Goal: Answer question/provide support

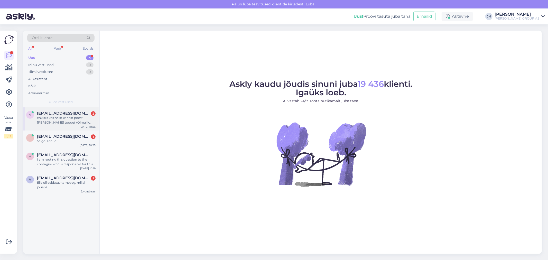
click at [60, 116] on div "ehk siis kas neist kahest poest [PERSON_NAME] toodet võimalik saada kokku umbes…" at bounding box center [66, 120] width 59 height 9
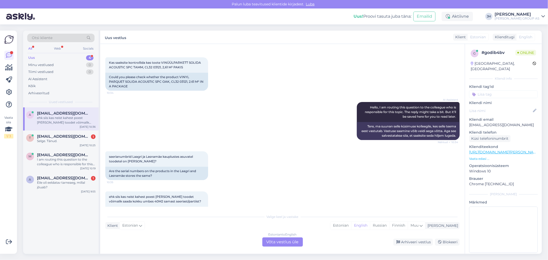
scroll to position [9, 0]
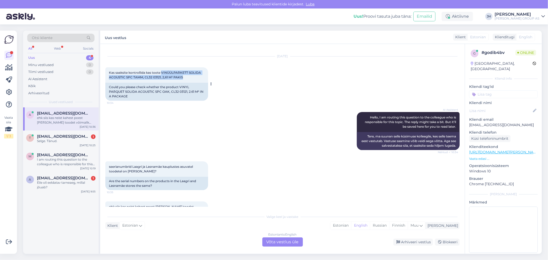
drag, startPoint x: 186, startPoint y: 76, endPoint x: 162, endPoint y: 72, distance: 24.2
click at [162, 72] on div "Kas saaksite kontrollida kas toote VINÜÜLPARKETT SOLIDA ACOUSTIC SPC TAMM, CL32…" at bounding box center [156, 74] width 103 height 15
copy span "VINÜÜLPARKETT SOLIDA ACOUSTIC SPC TAMM, CL32 03121, 2,61 M² PAKIS"
click at [282, 243] on div "Estonian to English Võta vestlus üle" at bounding box center [282, 241] width 41 height 9
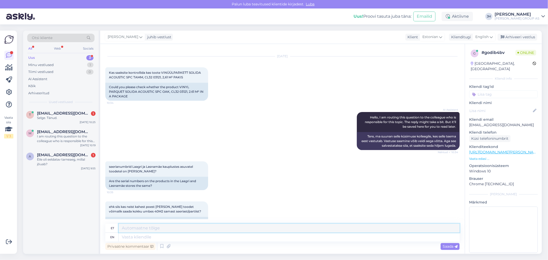
click at [122, 227] on textarea at bounding box center [289, 228] width 341 height 9
drag, startPoint x: 267, startPoint y: 227, endPoint x: 84, endPoint y: 225, distance: 182.4
click at [84, 225] on div "Otsi kliente All Web Socials Uus 3 Minu vestlused 1 Tiimi vestlused 0 AI Assist…" at bounding box center [282, 142] width 519 height 223
type textarea "Tere. Kahjuks seeria numbrit saab kontrollida ainult poes kohapeal."
click at [492, 37] on icon at bounding box center [491, 37] width 3 height 6
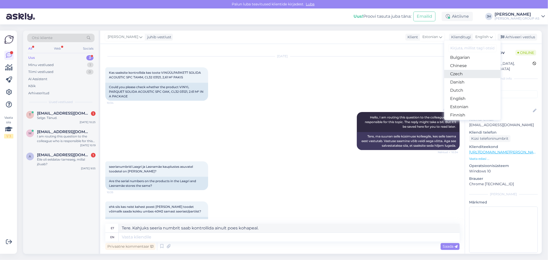
scroll to position [29, 0]
click at [468, 96] on link "Estonian" at bounding box center [472, 97] width 57 height 8
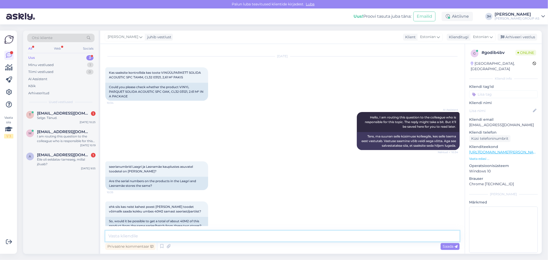
click at [121, 237] on textarea at bounding box center [282, 236] width 354 height 11
paste textarea "Tere. Kahjuks seeria numbrit saab kontrollida ainult poes kohapeal."
click at [342, 238] on textarea "Tere. Kahjuks seeria numbrit saab kontrollida ainult poes kohapeal. Lasnamäe si…" at bounding box center [282, 236] width 354 height 11
click at [407, 236] on textarea "Tere. Kahjuks seeria numbrit saab kontrollida ainult poes kohapeal. Lasnamäe si…" at bounding box center [282, 236] width 354 height 11
type textarea "Tere. Kahjuks seeria numbrit saab kontrollida ainult poes kohapeal. Lasnamäe si…"
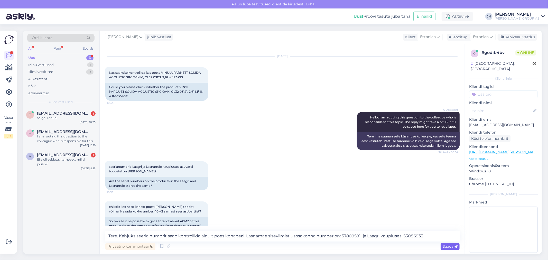
click at [444, 244] on div "Saada" at bounding box center [450, 246] width 19 height 7
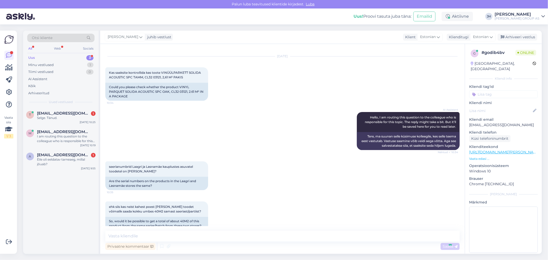
scroll to position [50, 0]
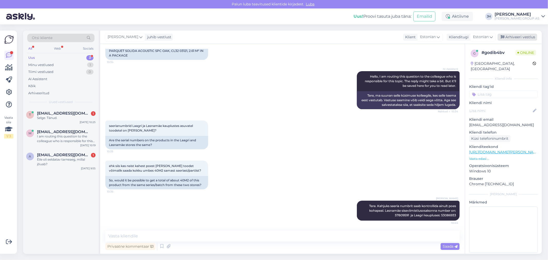
click at [519, 34] on div "Arhiveeri vestlus" at bounding box center [518, 37] width 40 height 7
click at [64, 115] on span "[EMAIL_ADDRESS][DOMAIN_NAME]" at bounding box center [63, 113] width 53 height 5
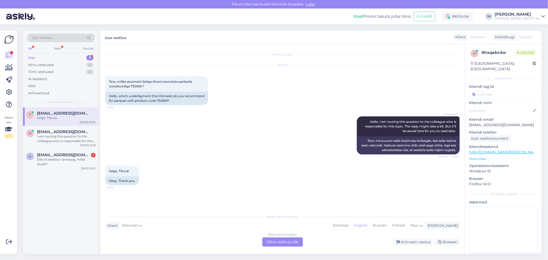
scroll to position [0, 0]
drag, startPoint x: 141, startPoint y: 85, endPoint x: 106, endPoint y: 80, distance: 34.8
click at [106, 80] on div "Tere, millist alusmatti (kõige õhem) soovitate parketile tootekoodiga 732669 ? …" at bounding box center [156, 83] width 103 height 15
copy span "Tere, millist alusmatti (kõige õhem) soovitate parketile tootekoodiga 732669"
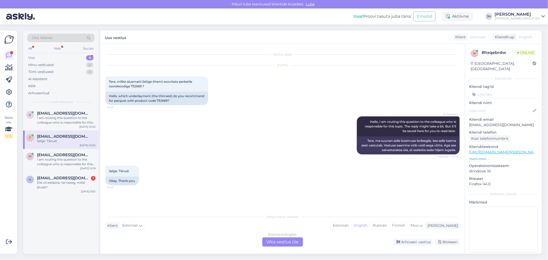
click at [281, 242] on div "Estonian to English Võta vestlus üle" at bounding box center [282, 241] width 41 height 9
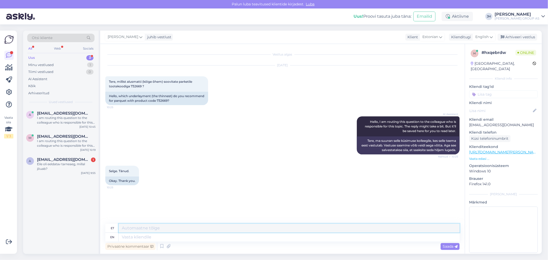
click at [150, 228] on textarea at bounding box center [289, 228] width 341 height 9
paste textarea "Kui soovite minimaalset kõrguse tõusu [PERSON_NAME] taset, siis on Alusvaip HDU…"
click at [369, 230] on textarea "Kui soovite minimaalset kõrguse tõusu [PERSON_NAME] taset, siis on Alusvaip HDU…" at bounding box center [289, 228] width 341 height 9
paste textarea "[URL][DOMAIN_NAME][PERSON_NAME]"
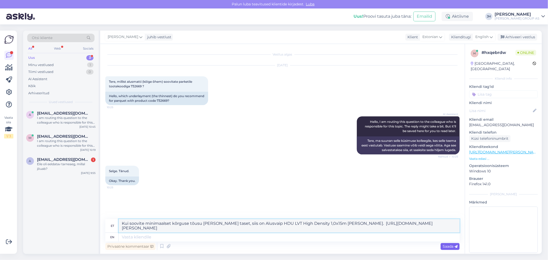
type textarea "Kui soovite minimaalset kõrguse tõusu [PERSON_NAME] taset, siis on Alusvaip HDU…"
click at [452, 246] on span "Saada" at bounding box center [450, 246] width 15 height 5
drag, startPoint x: 217, startPoint y: 227, endPoint x: 102, endPoint y: 215, distance: 115.3
click at [102, 215] on div "Vestlus algas [DATE] Tere, millist alusmatti (kõige õhem) soovitate parketile t…" at bounding box center [282, 149] width 365 height 210
click at [493, 38] on icon at bounding box center [491, 37] width 3 height 6
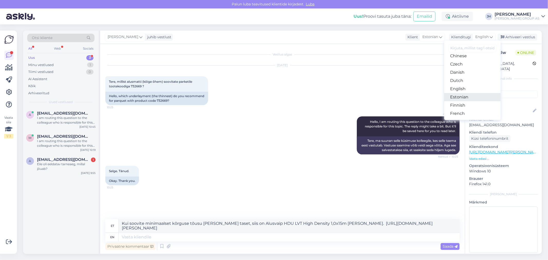
click at [470, 95] on link "Estonian" at bounding box center [472, 97] width 57 height 8
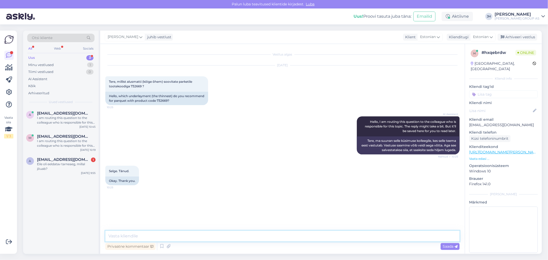
click at [152, 233] on textarea at bounding box center [282, 236] width 354 height 11
paste textarea "Kui soovite minimaalset kõrguse tõusu [PERSON_NAME] taset, siis on Alusvaip HDU…"
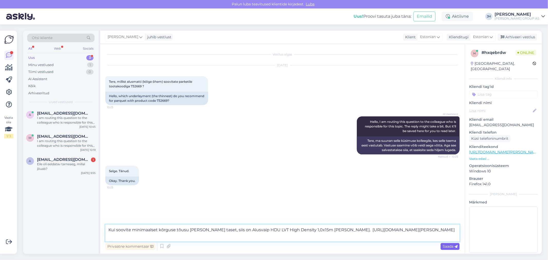
type textarea "Kui soovite minimaalset kõrguse tõusu [PERSON_NAME] taset, siis on Alusvaip HDU…"
click at [449, 244] on span "Saada" at bounding box center [450, 246] width 15 height 5
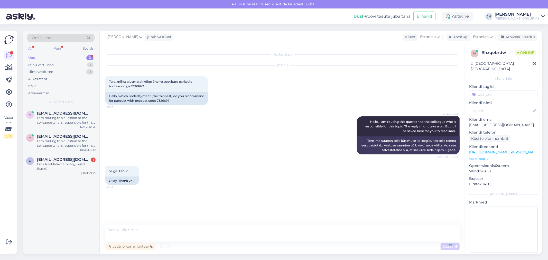
scroll to position [1, 0]
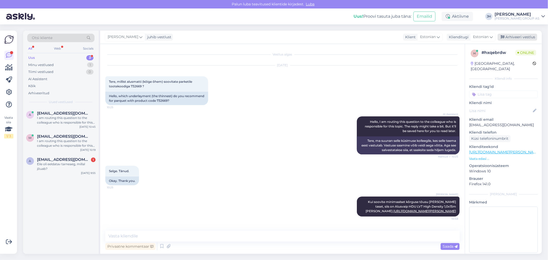
click at [522, 37] on div "Arhiveeri vestlus" at bounding box center [518, 37] width 40 height 7
click at [53, 113] on span "[EMAIL_ADDRESS][DOMAIN_NAME]" at bounding box center [63, 113] width 53 height 5
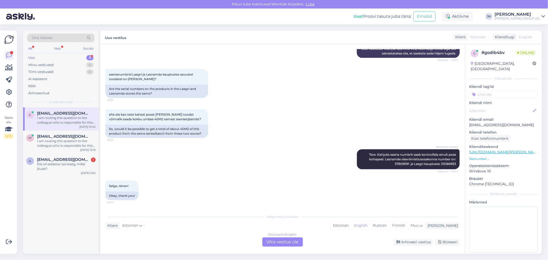
scroll to position [215, 0]
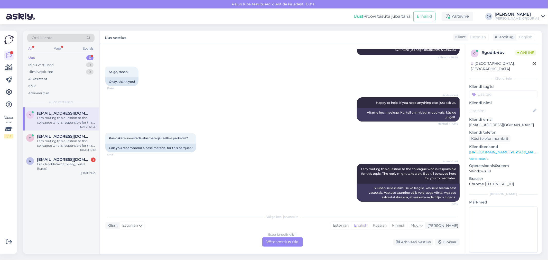
click at [283, 242] on div "Estonian to English Võta vestlus üle" at bounding box center [282, 241] width 41 height 9
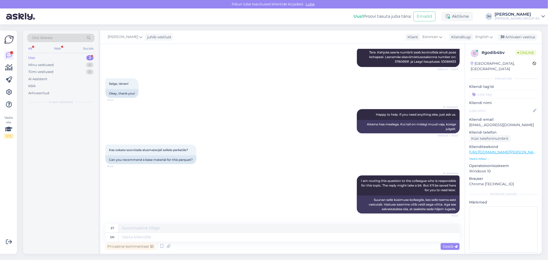
scroll to position [203, 0]
click at [134, 229] on textarea at bounding box center [289, 228] width 341 height 9
type textarea "k"
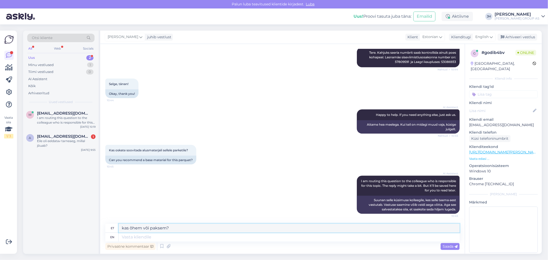
drag, startPoint x: 179, startPoint y: 228, endPoint x: 120, endPoint y: 228, distance: 58.8
click at [120, 228] on textarea "kas õhem või paksem?" at bounding box center [289, 228] width 341 height 9
type textarea "kas õhem või paksem?"
click at [493, 36] on icon at bounding box center [491, 37] width 3 height 6
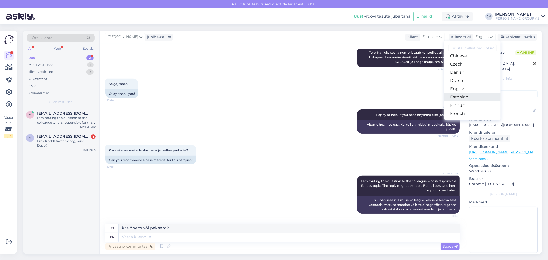
click at [470, 96] on link "Estonian" at bounding box center [472, 97] width 57 height 8
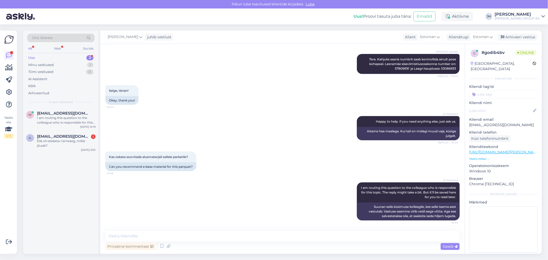
scroll to position [196, 0]
click at [451, 246] on span "Saada" at bounding box center [450, 246] width 15 height 5
click at [452, 246] on span "Saada" at bounding box center [450, 246] width 15 height 5
click at [148, 240] on textarea at bounding box center [282, 236] width 354 height 11
paste textarea "kas õhem või paksem?"
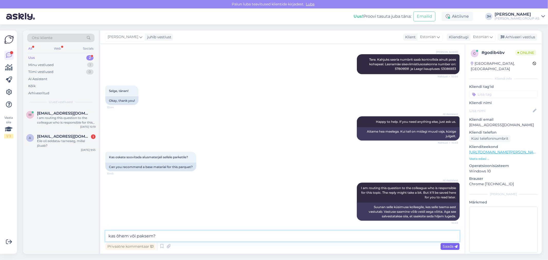
type textarea "kas õhem või paksem?"
click at [447, 246] on span "Saada" at bounding box center [450, 246] width 15 height 5
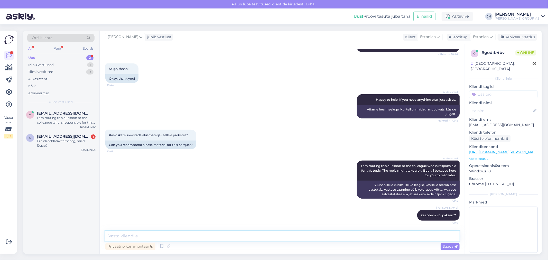
click at [118, 233] on textarea at bounding box center [282, 236] width 354 height 11
type textarea "S"
click at [191, 236] on textarea "Siin saate valida aluskatet parketile ja laaminaadile" at bounding box center [282, 236] width 354 height 11
drag, startPoint x: 214, startPoint y: 238, endPoint x: 222, endPoint y: 234, distance: 9.3
click at [214, 238] on textarea "Siin saate valida aluskatet parketile ja laminaadile" at bounding box center [282, 236] width 354 height 11
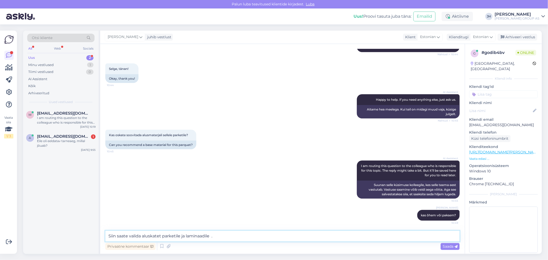
paste textarea "[URL][DOMAIN_NAME][PERSON_NAME]"
type textarea "Siin saate valida aluskatet parketile ja laminaadile . [URL][DOMAIN_NAME][PERSO…"
click at [452, 248] on span "Saada" at bounding box center [450, 246] width 15 height 5
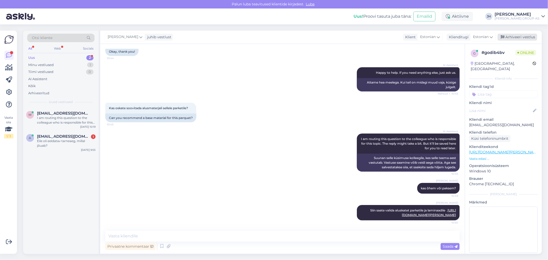
click at [520, 37] on div "Arhiveeri vestlus" at bounding box center [518, 37] width 40 height 7
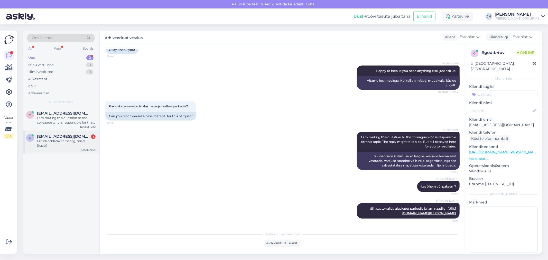
click at [63, 137] on span "[EMAIL_ADDRESS][DOMAIN_NAME]" at bounding box center [63, 136] width 53 height 5
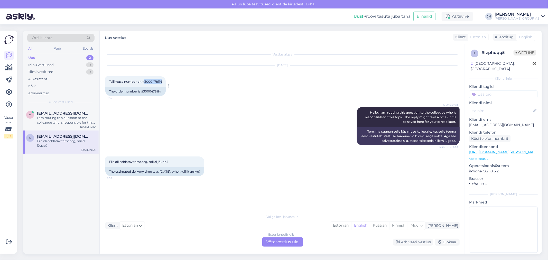
drag, startPoint x: 163, startPoint y: 81, endPoint x: 145, endPoint y: 81, distance: 17.5
click at [145, 81] on span "Tellimuse number on #3000478114" at bounding box center [135, 82] width 53 height 4
copy span "3000478114"
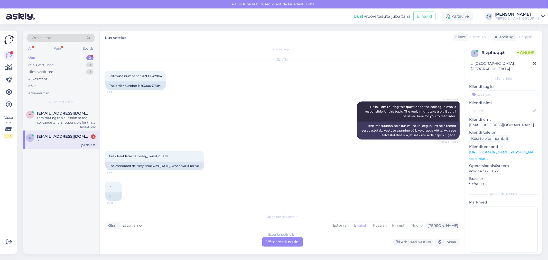
click at [285, 239] on div "Estonian to English Võta vestlus üle" at bounding box center [282, 241] width 41 height 9
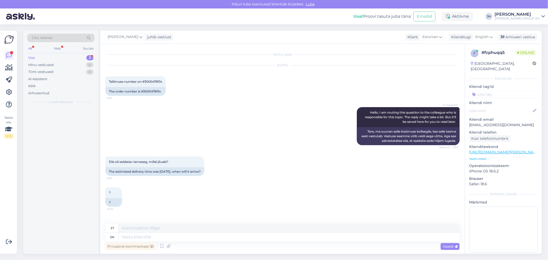
scroll to position [0, 0]
click at [142, 229] on textarea at bounding box center [289, 228] width 341 height 9
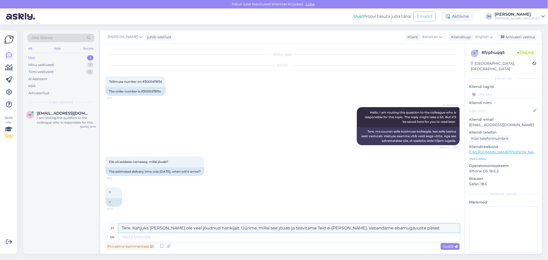
drag, startPoint x: 410, startPoint y: 229, endPoint x: 98, endPoint y: 224, distance: 311.2
click at [101, 225] on div "Vestlus algas [DATE] Tellimuse number on #3000478114 9:55 The order number is #…" at bounding box center [282, 149] width 365 height 210
type textarea "Tere. Kahjuks [PERSON_NAME] ole veel jõudnud hankijalt. Üürime, millal see jõua…"
click at [492, 38] on icon at bounding box center [491, 37] width 3 height 6
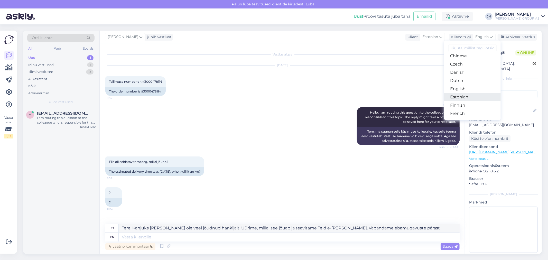
click at [467, 96] on link "Estonian" at bounding box center [472, 97] width 57 height 8
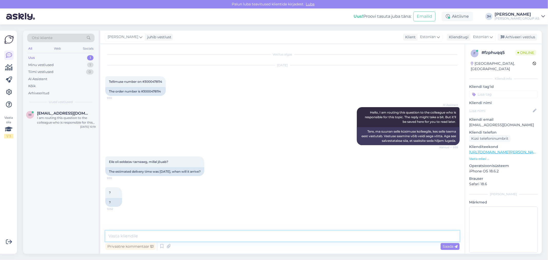
click at [118, 237] on textarea at bounding box center [282, 236] width 354 height 11
paste textarea "Tere. Kahjuks [PERSON_NAME] ole veel jõudnud hankijalt. Üürime, millal see jõua…"
type textarea "Tere. Kahjuks [PERSON_NAME] ole veel jõudnud hankijalt. Üürime, millal see jõua…"
click at [454, 246] on icon at bounding box center [455, 246] width 3 height 3
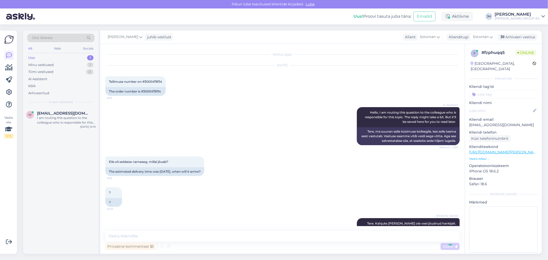
scroll to position [22, 0]
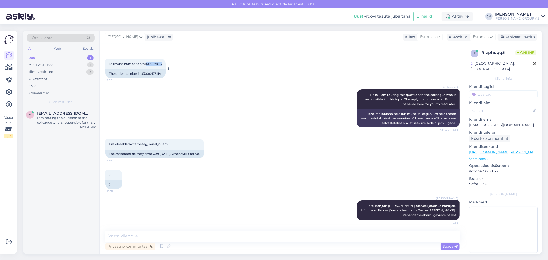
drag, startPoint x: 163, startPoint y: 59, endPoint x: 146, endPoint y: 59, distance: 16.2
click at [146, 62] on span "Tellimuse number on #3000478114" at bounding box center [135, 64] width 53 height 4
drag, startPoint x: 513, startPoint y: 119, endPoint x: 467, endPoint y: 118, distance: 46.3
click at [467, 118] on div "f # fzphuqq5 Offline [GEOGRAPHIC_DATA], [GEOGRAPHIC_DATA] Kliendi info Kliendi …" at bounding box center [503, 152] width 77 height 217
copy p "[EMAIL_ADDRESS][DOMAIN_NAME]"
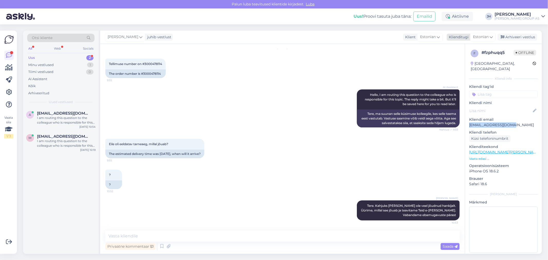
drag, startPoint x: 520, startPoint y: 36, endPoint x: 507, endPoint y: 40, distance: 13.6
click at [520, 36] on div "Arhiveeri vestlus" at bounding box center [518, 37] width 40 height 7
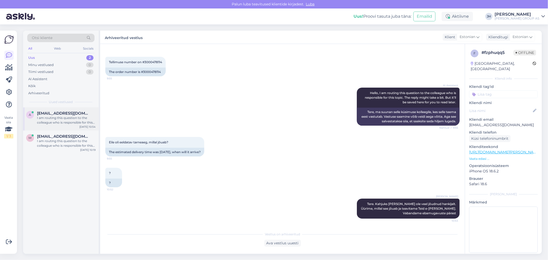
click at [49, 113] on span "[EMAIL_ADDRESS][DOMAIN_NAME]" at bounding box center [63, 113] width 53 height 5
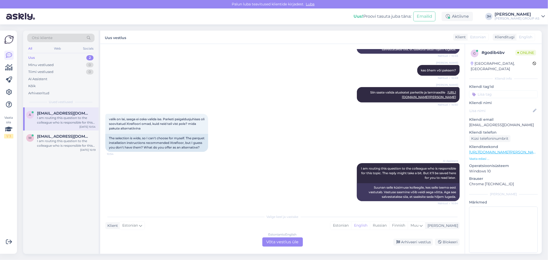
click at [292, 241] on div "Estonian to English Võta vestlus üle" at bounding box center [282, 241] width 41 height 9
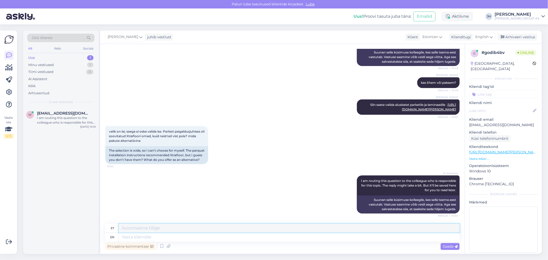
click at [145, 224] on textarea at bounding box center [289, 228] width 341 height 9
click at [274, 229] on textarea "Tere. [PERSON_NAME] küsimusega pöörduge otse osakonnaspetsialistide [PERSON_NAM…" at bounding box center [289, 228] width 341 height 9
drag, startPoint x: 325, startPoint y: 228, endPoint x: 106, endPoint y: 213, distance: 219.1
click at [106, 213] on div "Vestlus algas [DATE] Kas saaksite kontrollida kas toote VINÜÜLPARKETT SOLIDA AC…" at bounding box center [282, 149] width 365 height 210
type textarea "Tere. [PERSON_NAME] küsimusega pöörduge otse osakonnaspetsialistide [PERSON_NAM…"
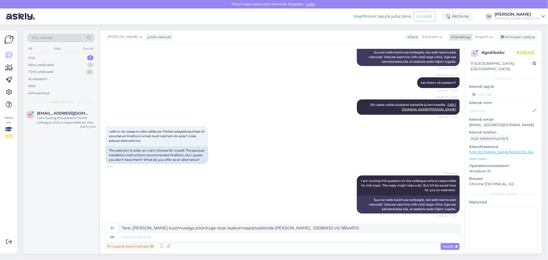
click at [491, 36] on icon at bounding box center [491, 37] width 3 height 6
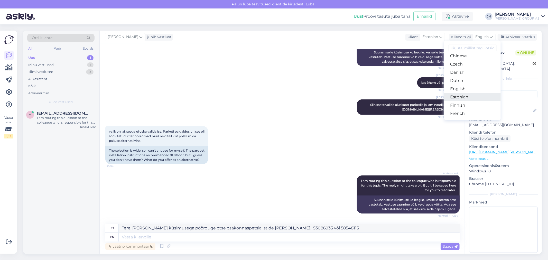
click at [465, 97] on link "Estonian" at bounding box center [472, 97] width 57 height 8
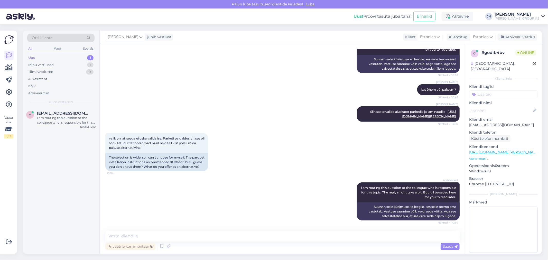
scroll to position [353, 0]
click at [127, 236] on textarea at bounding box center [282, 236] width 354 height 11
paste textarea "Tere. [PERSON_NAME] küsimusega pöörduge otse osakonnaspetsialistide [PERSON_NAM…"
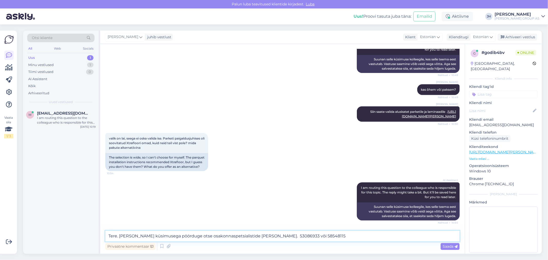
type textarea "Tere. [PERSON_NAME] küsimusega pöörduge otse osakonnaspetsialistide [PERSON_NAM…"
click at [450, 246] on span "Saada" at bounding box center [450, 246] width 15 height 5
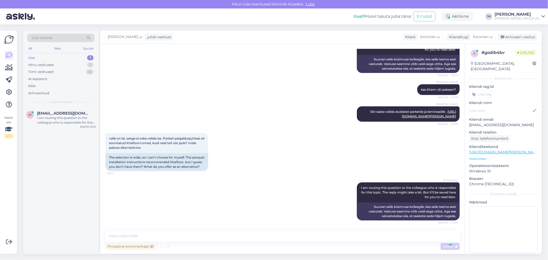
scroll to position [379, 0]
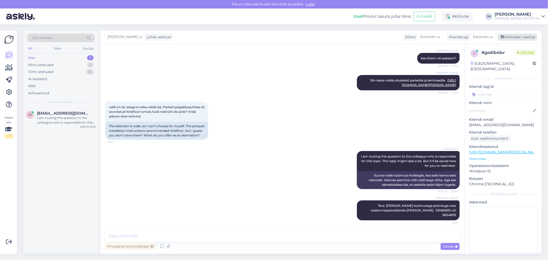
click at [523, 35] on div "Arhiveeri vestlus" at bounding box center [518, 37] width 40 height 7
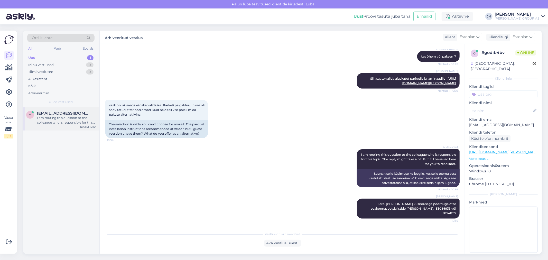
click at [63, 119] on div "I am routing this question to the colleague who is responsible for this topic. …" at bounding box center [66, 120] width 59 height 9
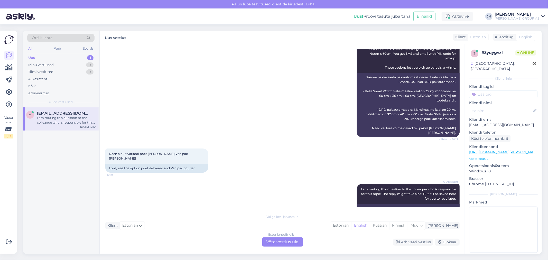
scroll to position [164, 0]
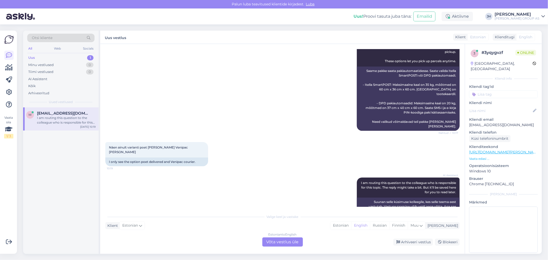
click at [284, 240] on div "Estonian to English Võta vestlus üle" at bounding box center [282, 241] width 41 height 9
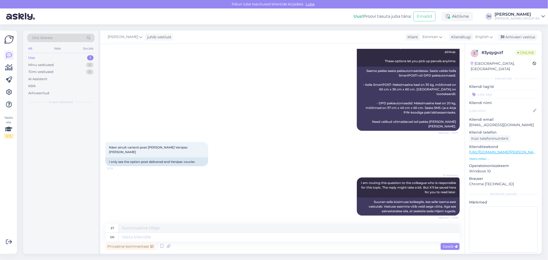
scroll to position [152, 0]
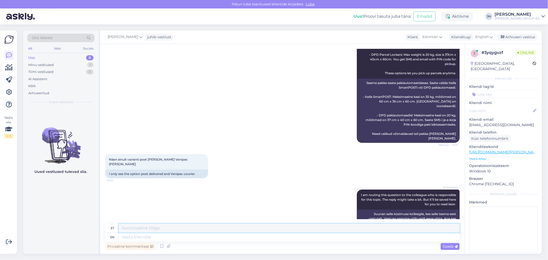
click at [125, 230] on textarea at bounding box center [289, 228] width 341 height 9
click at [178, 227] on textarea "Tere. mis toode ( [PERSON_NAME] tk soovite osta" at bounding box center [289, 228] width 341 height 9
drag, startPoint x: 215, startPoint y: 228, endPoint x: 75, endPoint y: 228, distance: 140.3
click at [75, 228] on div "Otsi kliente All Web Socials Uus 0 Minu vestlused 1 Tiimi vestlused 0 AI Assist…" at bounding box center [282, 142] width 519 height 223
type textarea "Tere. mis toode ( [PERSON_NAME] tk ) soovite osta"
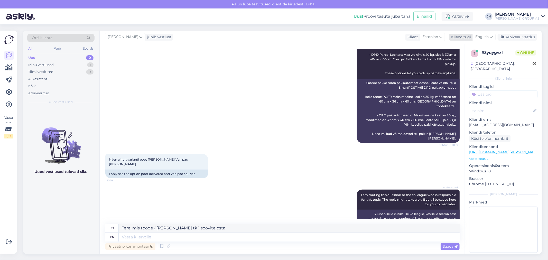
click at [491, 35] on icon at bounding box center [491, 37] width 3 height 6
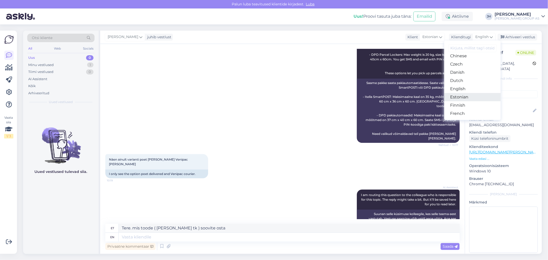
click at [466, 97] on link "Estonian" at bounding box center [472, 97] width 57 height 8
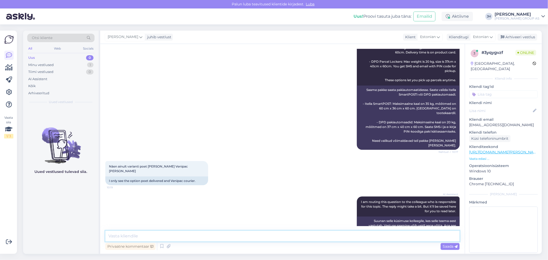
click at [127, 238] on textarea at bounding box center [282, 236] width 354 height 11
paste textarea "Tere. mis toode ( [PERSON_NAME] tk ) soovite osta"
type textarea "Tere. mis toode ( [PERSON_NAME] tk ) soovite osta?"
click at [453, 244] on span "Saada" at bounding box center [450, 246] width 15 height 5
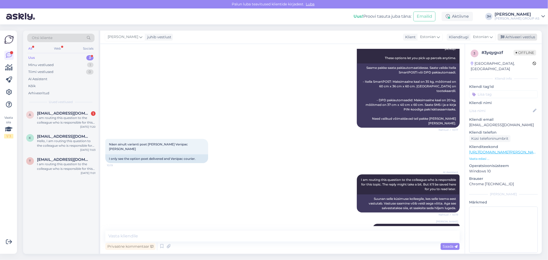
click at [520, 36] on div "Arhiveeri vestlus" at bounding box center [518, 37] width 40 height 7
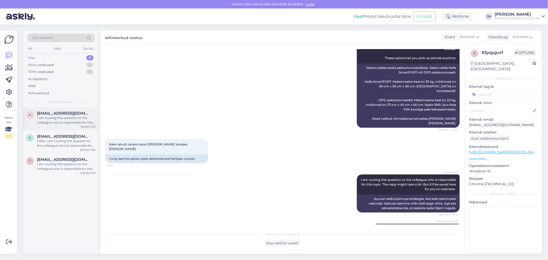
click at [55, 119] on div "I am routing this question to the colleague who is responsible for this topic. …" at bounding box center [66, 120] width 59 height 9
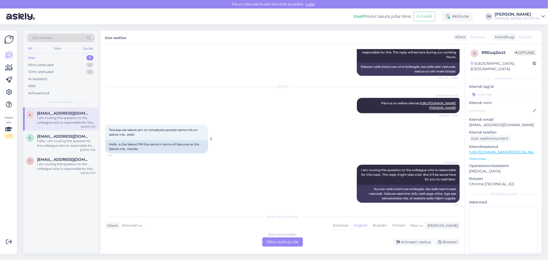
scroll to position [377, 0]
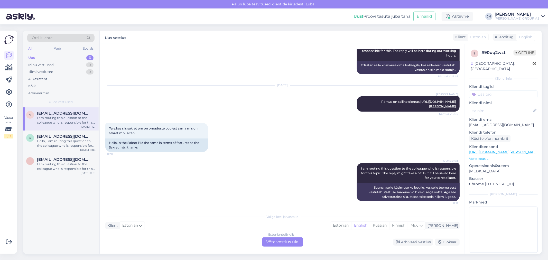
click at [286, 241] on div "Estonian to English Võta vestlus üle" at bounding box center [282, 241] width 41 height 9
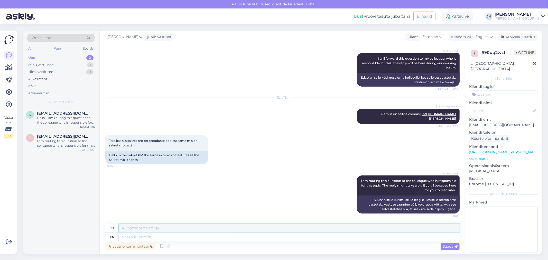
click at [126, 227] on textarea at bounding box center [289, 228] width 341 height 9
click at [436, 114] on link "[URL][DOMAIN_NAME][PERSON_NAME]" at bounding box center [438, 116] width 36 height 8
click at [148, 228] on textarea at bounding box center [289, 228] width 341 height 9
paste textarea "• Mineraalsete aluspindade krohvimiseks. • Telliste ja plokkide ladumiseks, vuu…"
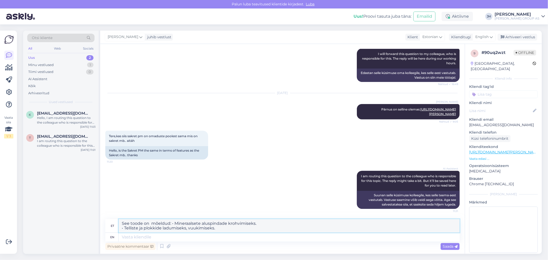
drag, startPoint x: 233, startPoint y: 227, endPoint x: 111, endPoint y: 222, distance: 122.4
click at [111, 222] on div "et See toode on mõeldud: • Mineraalsete aluspindade krohvimiseks. • Telliste ja…" at bounding box center [282, 226] width 354 height 14
type textarea "See toode on mõeldud: • Mineraalsete aluspindade krohvimiseks. • Telliste ja pl…"
click at [447, 245] on span "Saada" at bounding box center [450, 246] width 15 height 5
click at [491, 36] on icon at bounding box center [491, 37] width 3 height 6
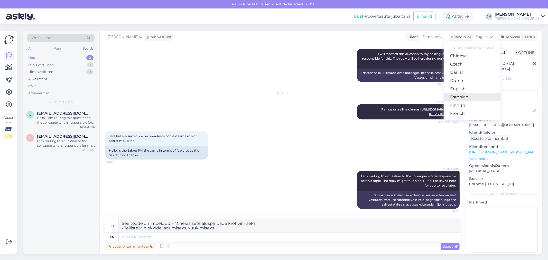
drag, startPoint x: 463, startPoint y: 96, endPoint x: 460, endPoint y: 98, distance: 3.5
click at [463, 96] on link "Estonian" at bounding box center [472, 97] width 57 height 8
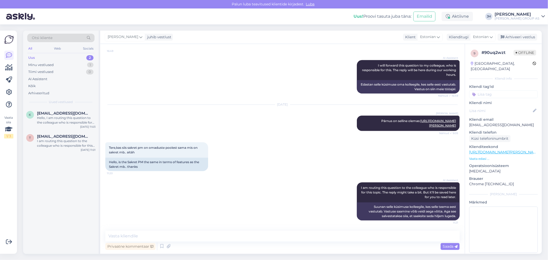
scroll to position [358, 0]
click at [160, 234] on textarea at bounding box center [282, 236] width 354 height 11
paste textarea "See toode on mõeldud: • Mineraalsete aluspindade krohvimiseks. • Telliste ja pl…"
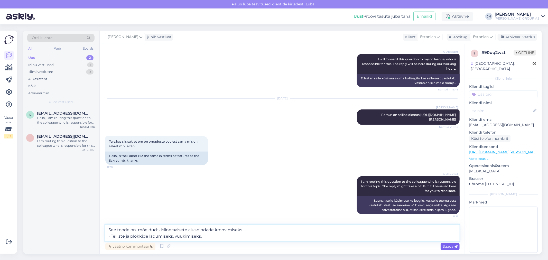
type textarea "See toode on mõeldud: • Mineraalsete aluspindade krohvimiseks. • Telliste ja pl…"
click at [451, 247] on span "Saada" at bounding box center [450, 246] width 15 height 5
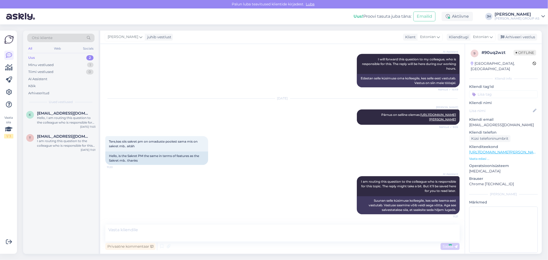
scroll to position [389, 0]
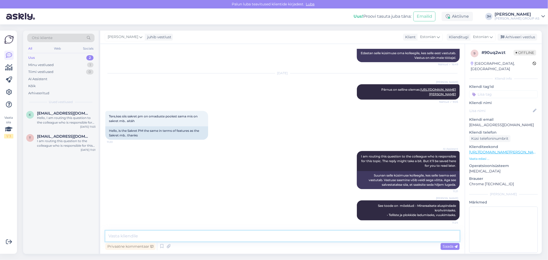
click at [116, 236] on textarea at bounding box center [282, 236] width 354 height 11
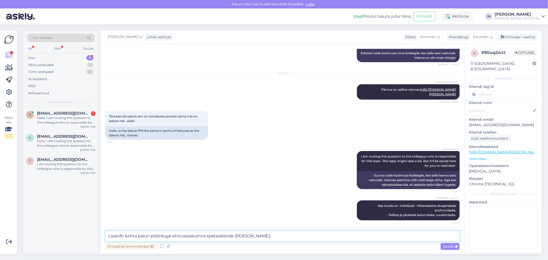
drag, startPoint x: 172, startPoint y: 236, endPoint x: 178, endPoint y: 235, distance: 5.7
click at [173, 236] on textarea "Lisainfo kohta palun pöörduge ehitusosakonna spetsialistide [PERSON_NAME]:" at bounding box center [282, 236] width 354 height 11
click at [258, 236] on textarea "Lisainfo kohta palun pöörduge üldehitusosakonna spetsialistide [PERSON_NAME]:" at bounding box center [282, 236] width 354 height 11
type textarea "Lisainfo kohta palun pöörduge üldehitusosakonna spetsialistide [PERSON_NAME]: 5…"
click at [449, 246] on span "Saada" at bounding box center [450, 246] width 15 height 5
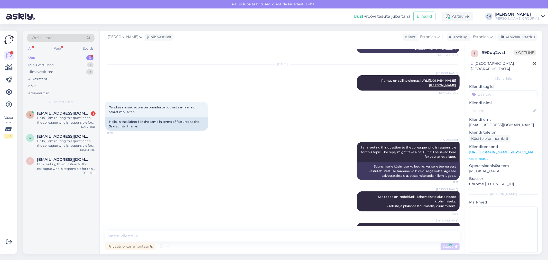
scroll to position [415, 0]
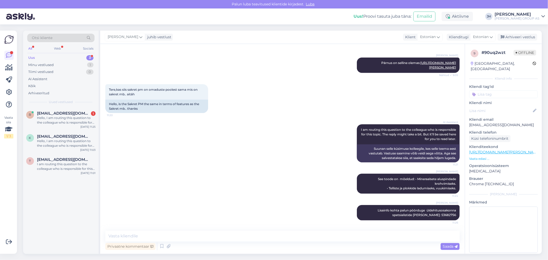
drag, startPoint x: 529, startPoint y: 36, endPoint x: 436, endPoint y: 45, distance: 93.5
click at [529, 36] on div "Arhiveeri vestlus" at bounding box center [518, 37] width 40 height 7
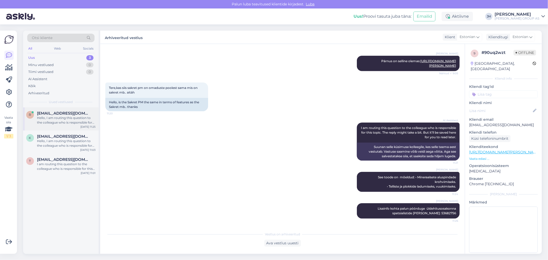
click at [73, 116] on div "Hello, I am routing this question to the colleague who is responsible for this …" at bounding box center [66, 120] width 59 height 9
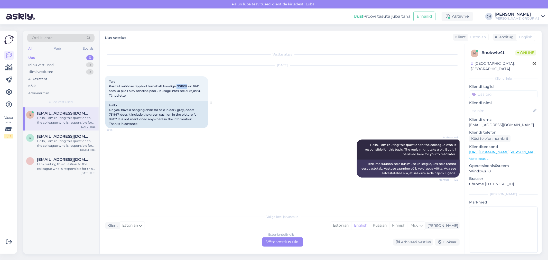
drag, startPoint x: 188, startPoint y: 86, endPoint x: 176, endPoint y: 85, distance: 11.6
click at [176, 85] on span "Tere Kas teil müüdav ripptool tumehall, koodiga: 751667 on 99€ sees ka pildil o…" at bounding box center [155, 89] width 92 height 18
copy span "751667"
click at [285, 243] on div "Estonian to English Võta vestlus üle" at bounding box center [282, 241] width 41 height 9
click at [288, 240] on div "Estonian to English Võta vestlus üle" at bounding box center [282, 241] width 41 height 9
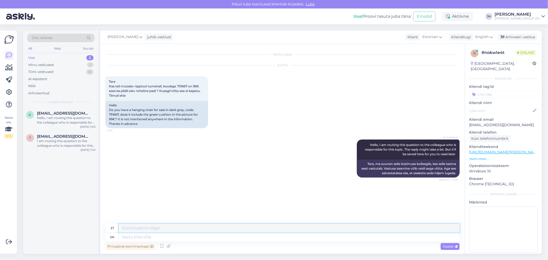
click at [144, 227] on textarea at bounding box center [289, 228] width 341 height 9
click at [134, 227] on textarea "Tere. Jh rohelised" at bounding box center [289, 228] width 341 height 9
click at [139, 229] on textarea "Tere. Jah rohelised" at bounding box center [289, 228] width 341 height 9
drag, startPoint x: 162, startPoint y: 228, endPoint x: 99, endPoint y: 231, distance: 62.8
click at [99, 231] on div "Otsi kliente All Web Socials Uus 2 Minu vestlused 1 Tiimi vestlused 0 AI Assist…" at bounding box center [282, 142] width 519 height 223
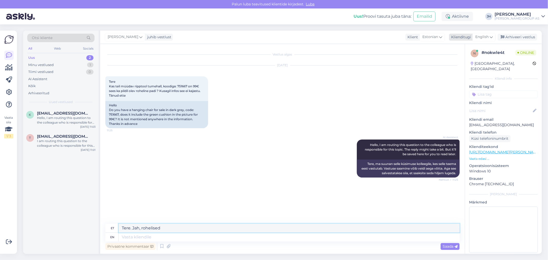
type textarea "Tere. Jah, rohelised"
click at [491, 35] on icon at bounding box center [491, 37] width 3 height 6
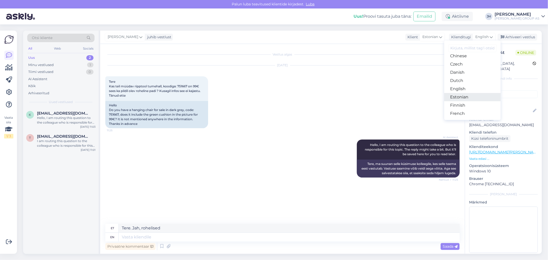
click at [470, 96] on link "Estonian" at bounding box center [472, 97] width 57 height 8
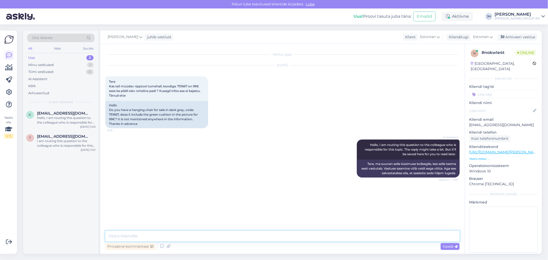
click at [159, 238] on textarea at bounding box center [282, 236] width 354 height 11
paste textarea "Tere. Jah, rohelised"
type textarea "Tere. Jah, rohelised"
click at [455, 245] on icon at bounding box center [455, 246] width 3 height 3
click at [519, 38] on div "Arhiveeri vestlus" at bounding box center [518, 37] width 40 height 7
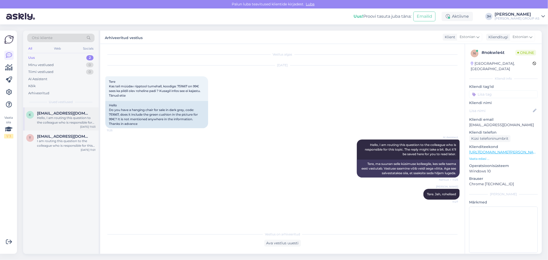
click at [54, 117] on div "Hello, I am routing this question to the colleague who is responsible for this …" at bounding box center [66, 120] width 59 height 9
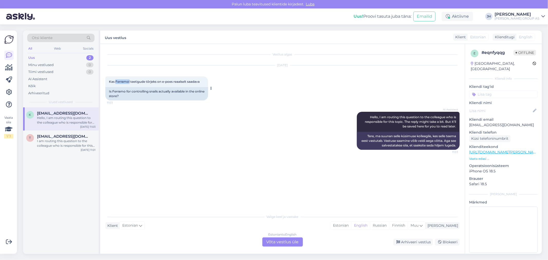
drag, startPoint x: 129, startPoint y: 81, endPoint x: 115, endPoint y: 80, distance: 14.4
click at [115, 80] on span "Kas Ferramol teetigude tõrjeks on e-poes reaalselt saadava" at bounding box center [154, 82] width 91 height 4
copy span "Ferramol"
click at [279, 240] on div "Estonian to English Võta vestlus üle" at bounding box center [282, 241] width 41 height 9
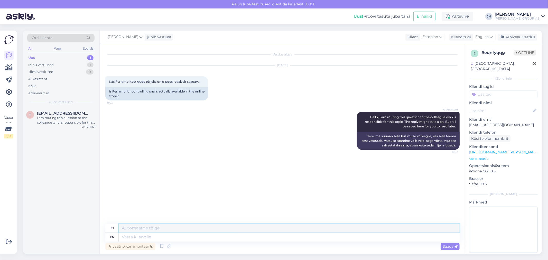
click at [150, 229] on textarea at bounding box center [289, 228] width 341 height 9
drag, startPoint x: 185, startPoint y: 229, endPoint x: 109, endPoint y: 234, distance: 76.0
click at [109, 234] on div "et Tere. Toode on väljamüüdud en" at bounding box center [282, 233] width 354 height 18
type textarea "Tere. Toode on väljamüüdud"
click at [493, 36] on div "English" at bounding box center [483, 37] width 23 height 8
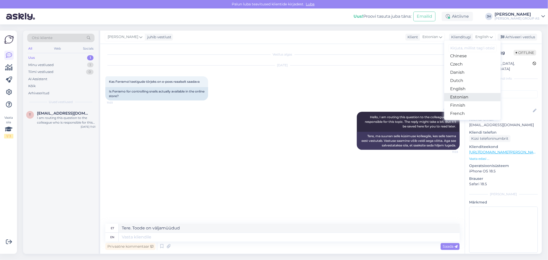
click at [468, 96] on link "Estonian" at bounding box center [472, 97] width 57 height 8
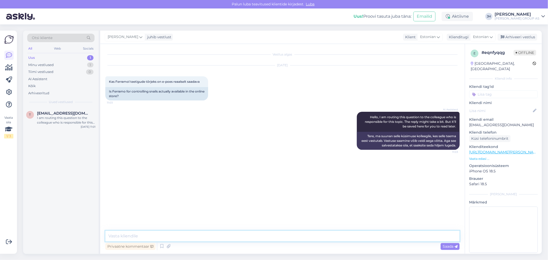
click at [139, 238] on textarea at bounding box center [282, 236] width 354 height 11
paste textarea "Tere. Toode on väljamüüdud"
type textarea "Tere. Toode on väljamüüdud"
click at [448, 247] on span "Saada" at bounding box center [450, 246] width 15 height 5
click at [515, 37] on div "Arhiveeri vestlus" at bounding box center [518, 37] width 40 height 7
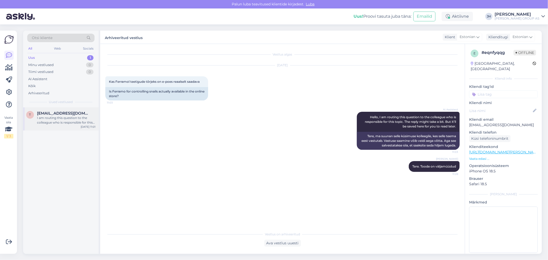
click at [59, 116] on div "I am routing this question to the colleague who is responsible for this topic. …" at bounding box center [66, 120] width 59 height 9
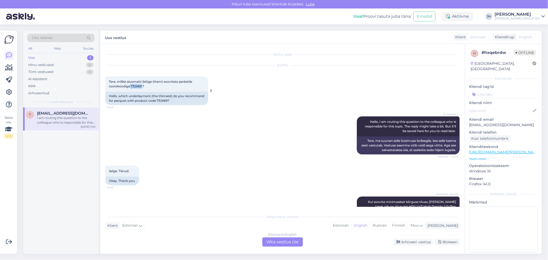
drag, startPoint x: 142, startPoint y: 86, endPoint x: 130, endPoint y: 86, distance: 12.1
click at [130, 86] on span "Tere, millist alusmatti (kõige õhem) soovitate parketile tootekoodiga 732669 ?" at bounding box center [151, 84] width 84 height 8
copy span "732669"
click at [286, 239] on div "Estonian to English Võta vestlus üle" at bounding box center [282, 241] width 41 height 9
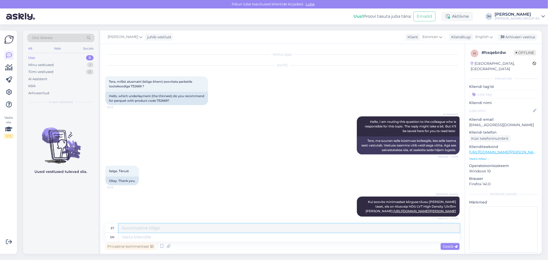
click at [148, 228] on textarea at bounding box center [289, 228] width 341 height 9
paste textarea "[URL][DOMAIN_NAME][PERSON_NAME]"
type textarea "[URL][DOMAIN_NAME][PERSON_NAME]"
click at [452, 246] on span "Saada" at bounding box center [450, 246] width 15 height 5
drag, startPoint x: 350, startPoint y: 228, endPoint x: 106, endPoint y: 237, distance: 244.7
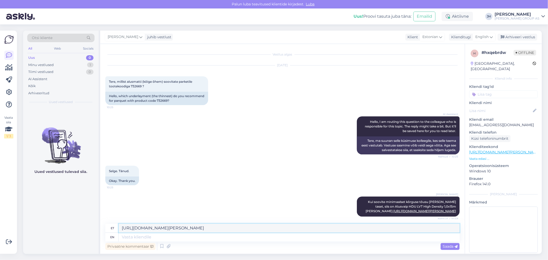
click at [106, 237] on div "et [URL][DOMAIN_NAME][PERSON_NAME] en" at bounding box center [282, 233] width 354 height 18
click at [491, 35] on icon at bounding box center [491, 37] width 3 height 6
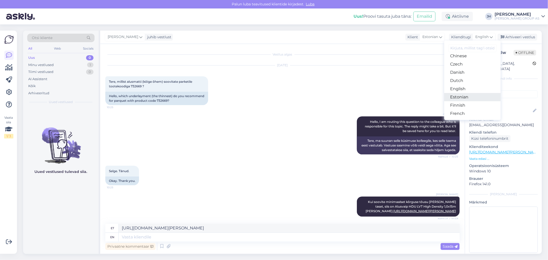
click at [463, 96] on link "Estonian" at bounding box center [472, 97] width 57 height 8
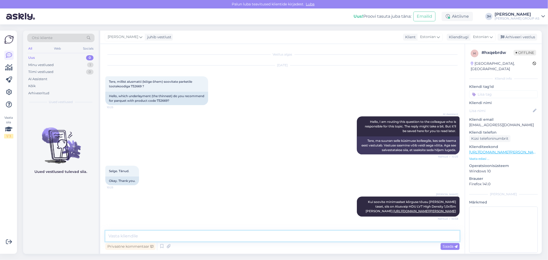
click at [116, 237] on textarea at bounding box center [282, 236] width 354 height 11
paste textarea "[URL][DOMAIN_NAME][PERSON_NAME]"
type textarea "[URL][DOMAIN_NAME][PERSON_NAME]"
click at [451, 247] on span "Saada" at bounding box center [450, 246] width 15 height 5
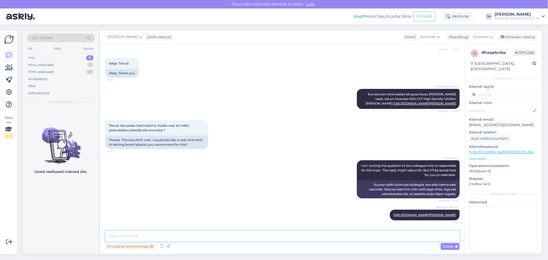
click at [127, 237] on textarea at bounding box center [282, 236] width 354 height 11
drag, startPoint x: 261, startPoint y: 237, endPoint x: 104, endPoint y: 237, distance: 157.0
click at [104, 237] on div "Vestlus algas [DATE] Tere, millist alusmatti (kõige õhem) soovitate parketile t…" at bounding box center [282, 149] width 365 height 210
type textarea "see on ülevärvitav - saab värvida sama tooniga, nagu teil seinad tulevad"
click at [261, 236] on textarea "see on ülevärvitav - saab värvida sama tooniga, nagu teil seinad tulevad" at bounding box center [282, 236] width 354 height 11
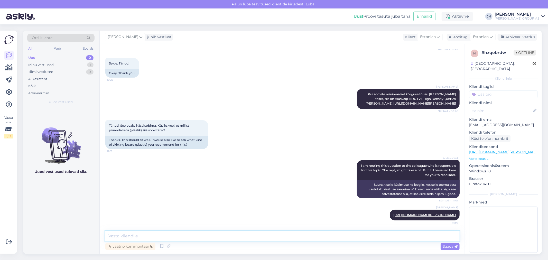
paste textarea "oode on ülevärvitav ning võimaldab kasutada sama tooni, mida olete valinud oma …"
click at [107, 236] on textarea "oode on ülevärvitav ning võimaldab kasutada sama tooni, mida olete valinud oma …" at bounding box center [282, 236] width 354 height 11
type textarea "toode on ülevärvitav ning võimaldab kasutada sama tooni, mida olete valinud oma…"
click at [451, 245] on span "Saada" at bounding box center [450, 246] width 15 height 5
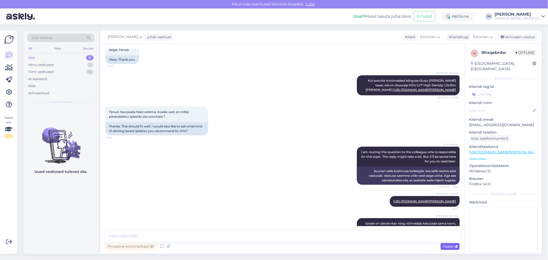
scroll to position [148, 0]
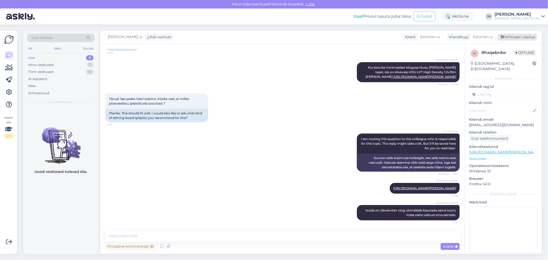
click at [531, 36] on div "Arhiveeri vestlus" at bounding box center [518, 37] width 40 height 7
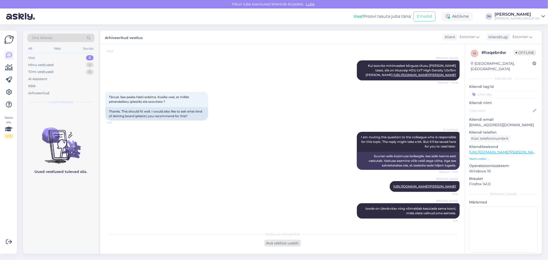
click at [279, 243] on div "Ava vestlus uuesti" at bounding box center [282, 243] width 36 height 7
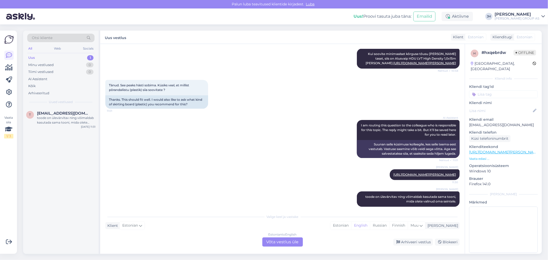
click at [289, 242] on div "Estonian to English Võta vestlus üle" at bounding box center [282, 241] width 41 height 9
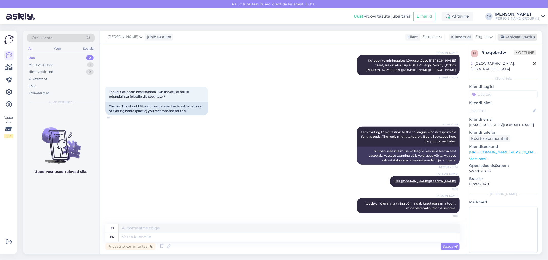
click at [515, 36] on div "Arhiveeri vestlus" at bounding box center [518, 37] width 40 height 7
